Goal: Find contact information: Find contact information

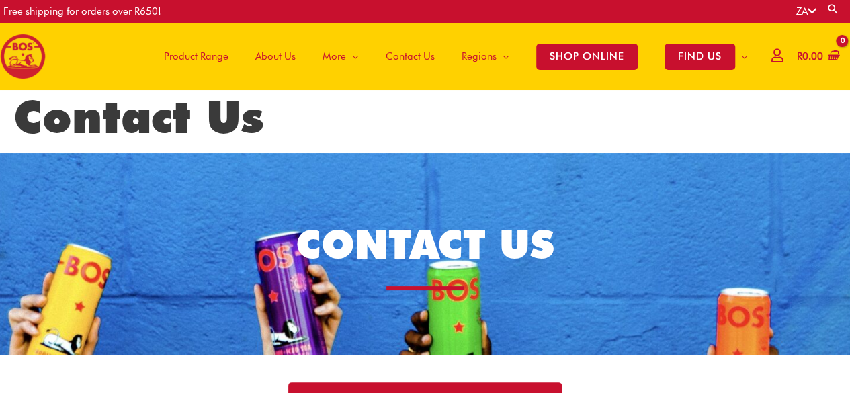
click at [418, 56] on span "Contact Us" at bounding box center [409, 56] width 49 height 40
